Goal: Complete application form: Complete application form

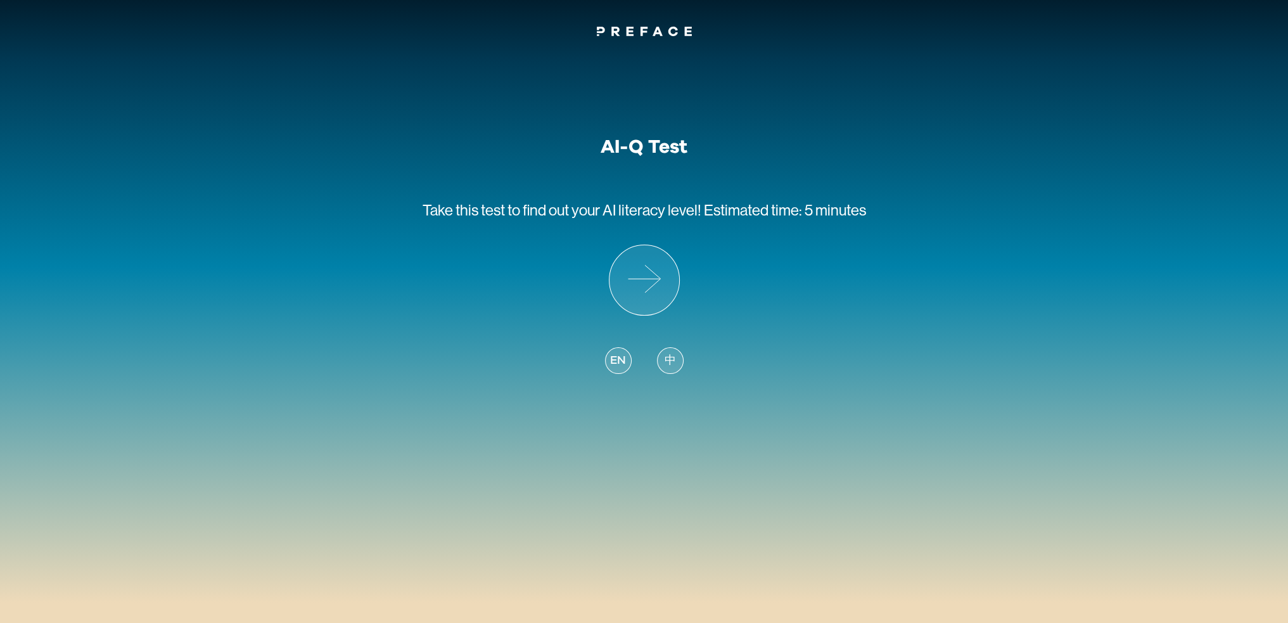
click at [811, 250] on div "AI-Q Test Take this test to find out your AI literacy level! Estimated time: 5 …" at bounding box center [643, 264] width 443 height 256
click at [641, 278] on icon at bounding box center [644, 280] width 70 height 70
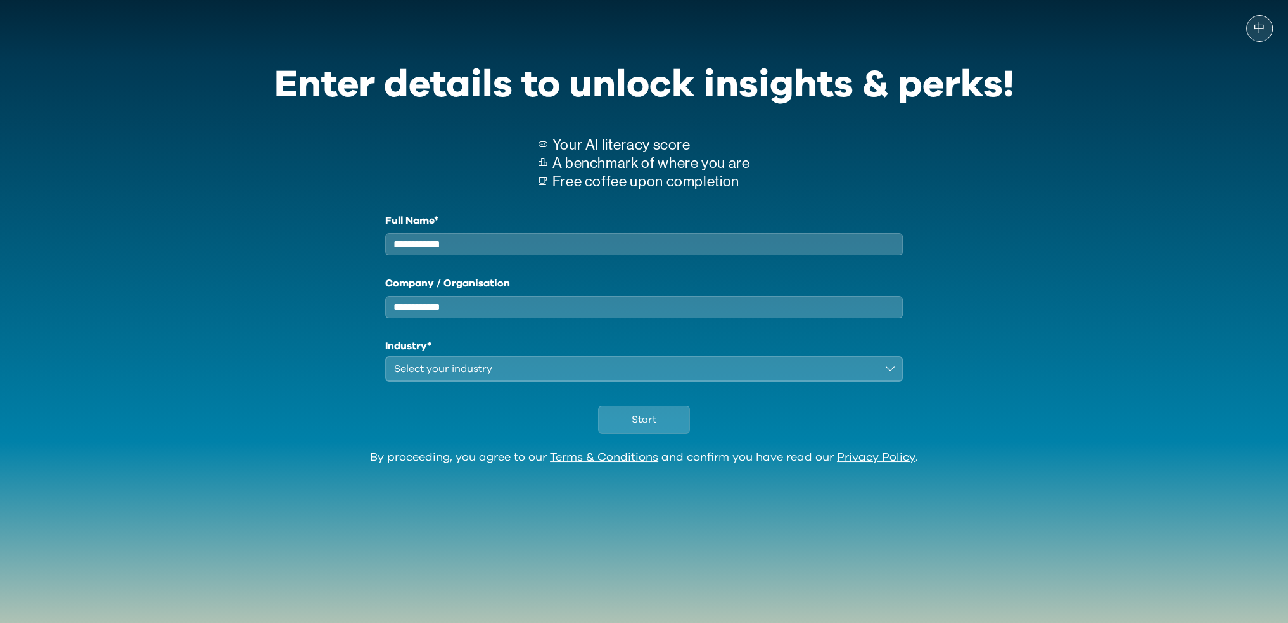
click at [440, 250] on input "Full Name*" at bounding box center [644, 244] width 518 height 22
click at [471, 318] on input "Company / Organisation" at bounding box center [644, 307] width 518 height 22
click at [661, 371] on div "Select your industry" at bounding box center [635, 368] width 483 height 15
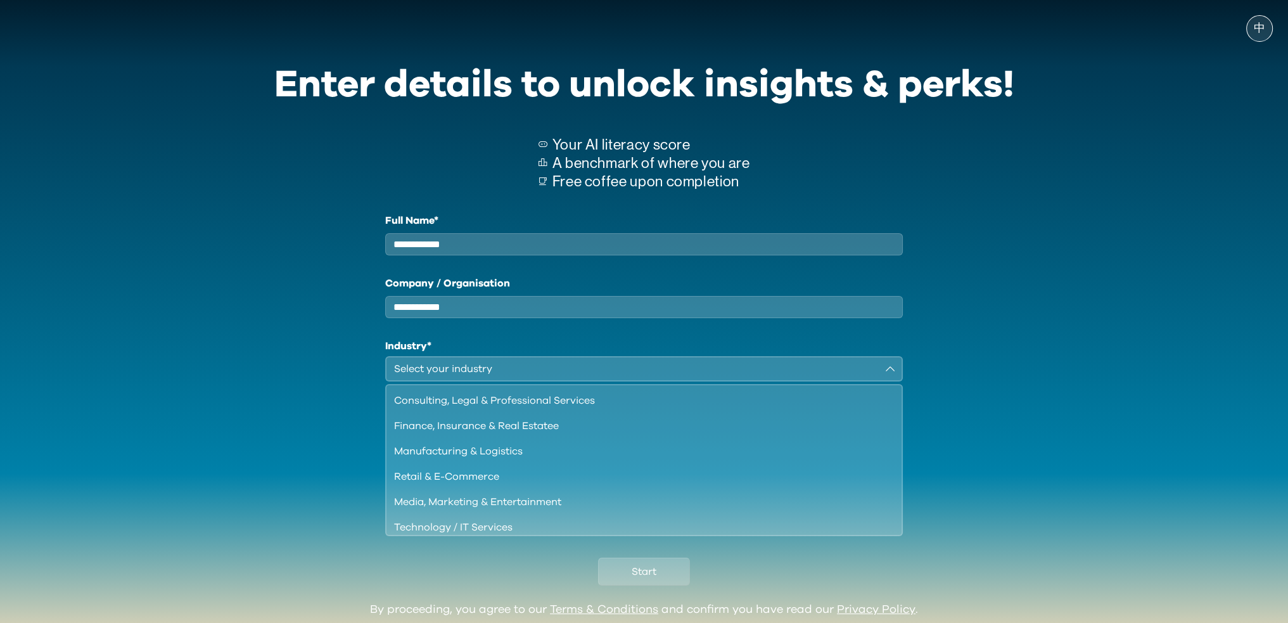
click at [279, 383] on div "Full Name* Company / Organisation Industry* Select your industry Consulting, Le…" at bounding box center [644, 373] width 740 height 320
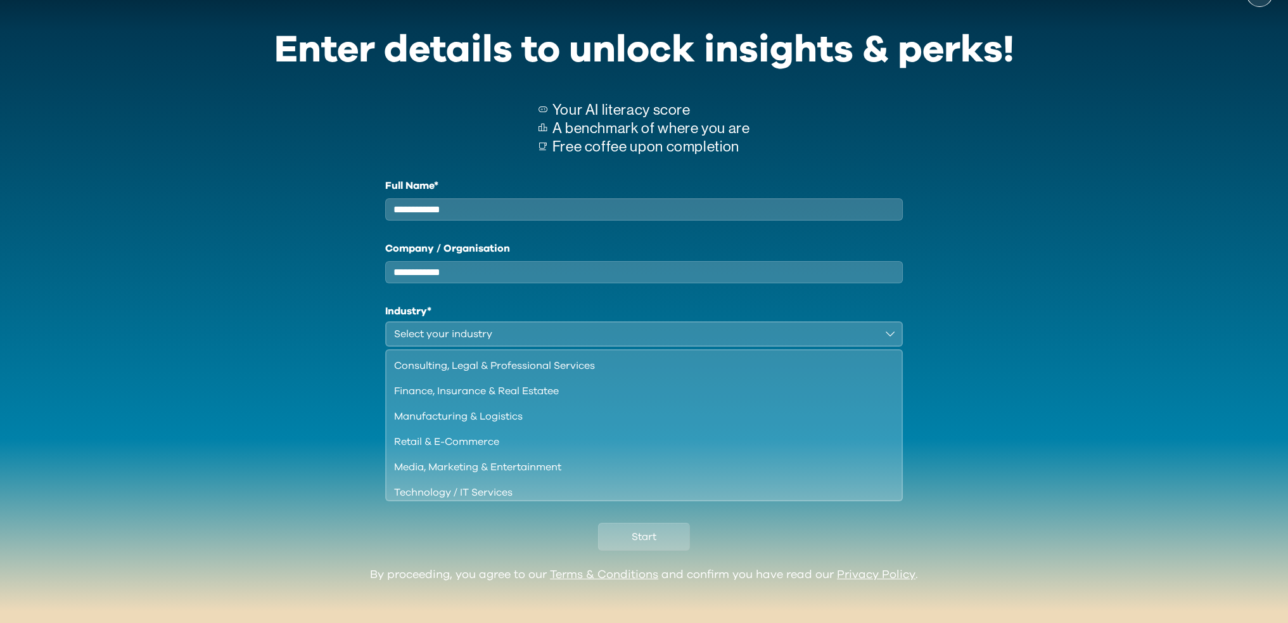
scroll to position [53, 0]
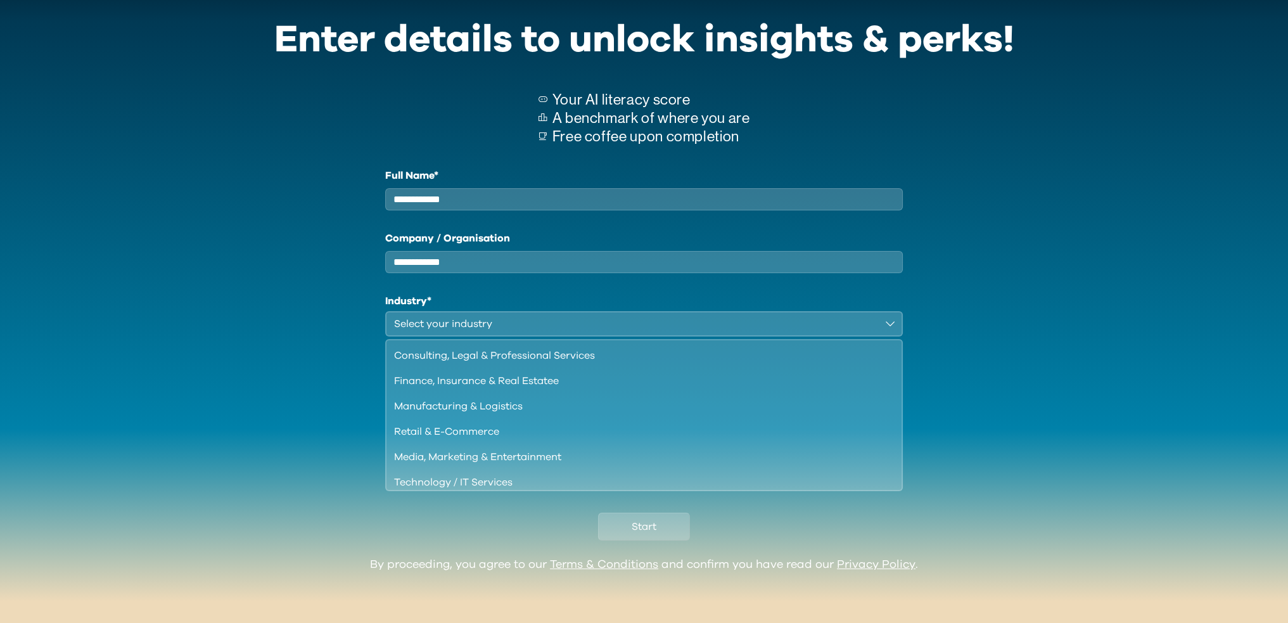
click at [281, 420] on div "Full Name* Company / Organisation Industry* Select your industry Consulting, Le…" at bounding box center [644, 328] width 740 height 320
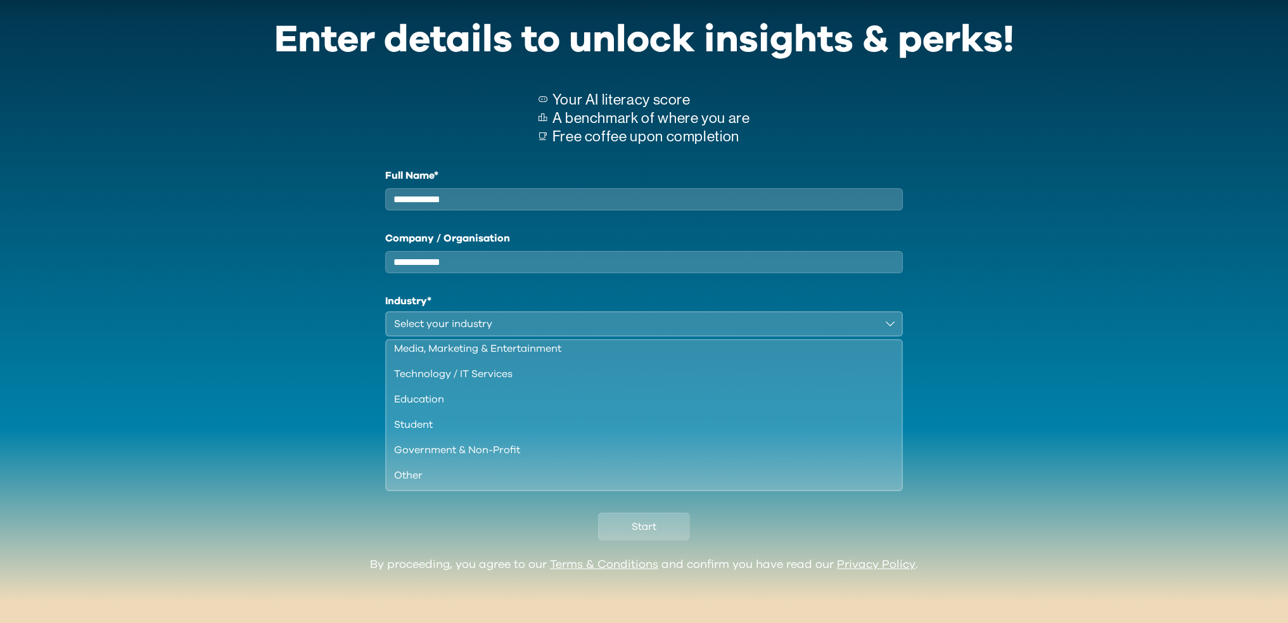
click at [410, 474] on div "Other" at bounding box center [636, 474] width 485 height 15
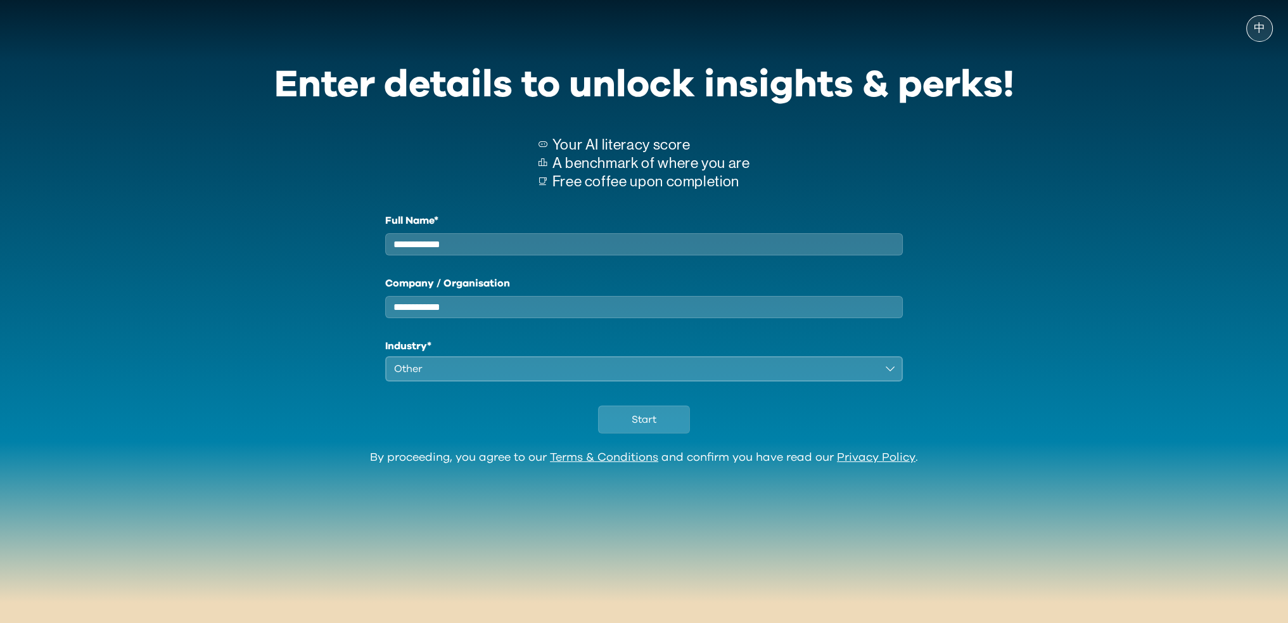
scroll to position [0, 0]
click at [454, 314] on input "Company / Organisation" at bounding box center [644, 307] width 518 height 22
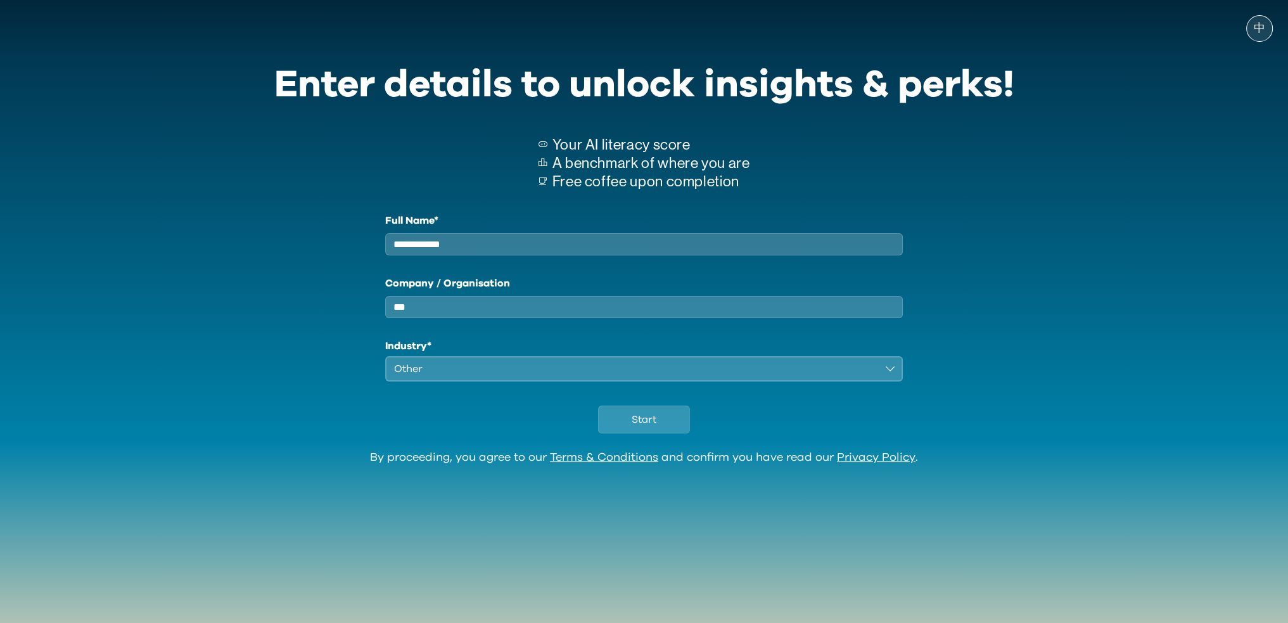
type input "***"
click at [488, 249] on input "Full Name*" at bounding box center [644, 244] width 518 height 22
type input "*******"
